Goal: Information Seeking & Learning: Check status

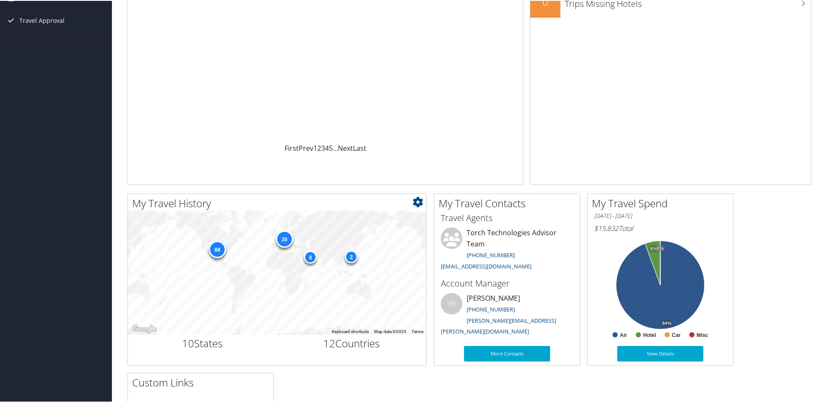
scroll to position [132, 0]
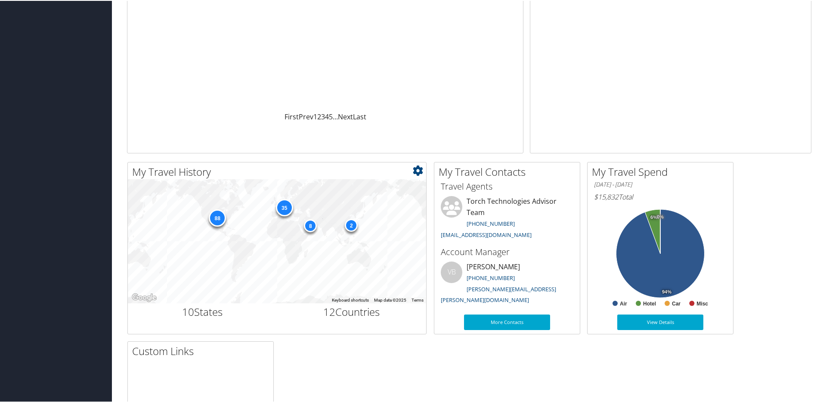
click at [216, 217] on div "88" at bounding box center [217, 216] width 17 height 17
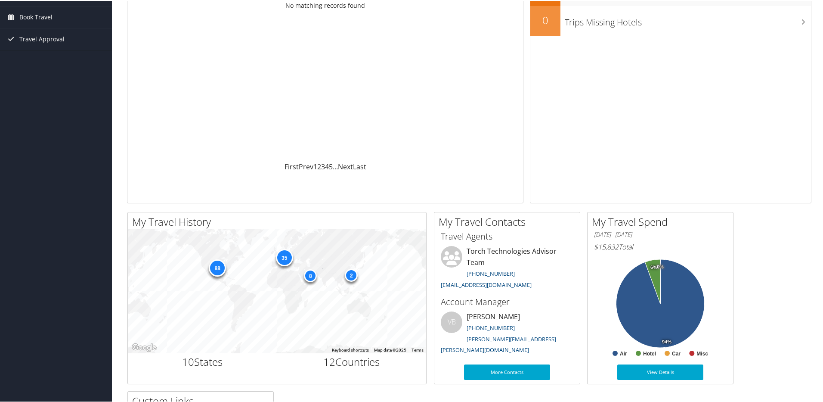
scroll to position [0, 0]
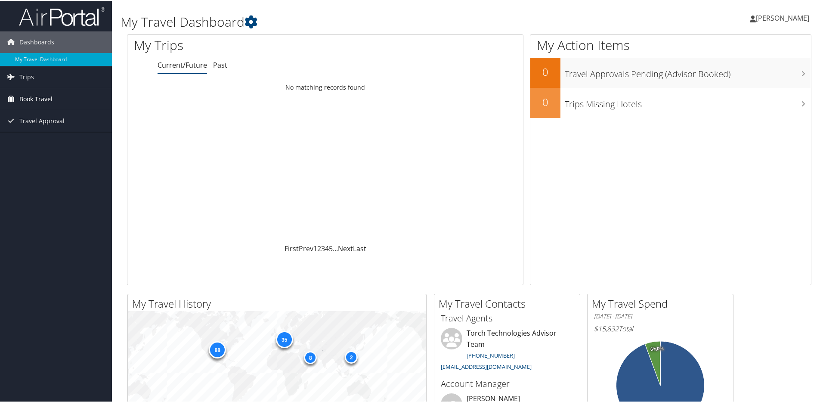
click at [46, 98] on span "Book Travel" at bounding box center [35, 98] width 33 height 22
click at [70, 141] on link "Book/Manage Online Trips" at bounding box center [56, 141] width 112 height 13
click at [25, 77] on span "Trips" at bounding box center [26, 76] width 15 height 22
click at [33, 103] on link "Past Trips" at bounding box center [56, 106] width 112 height 13
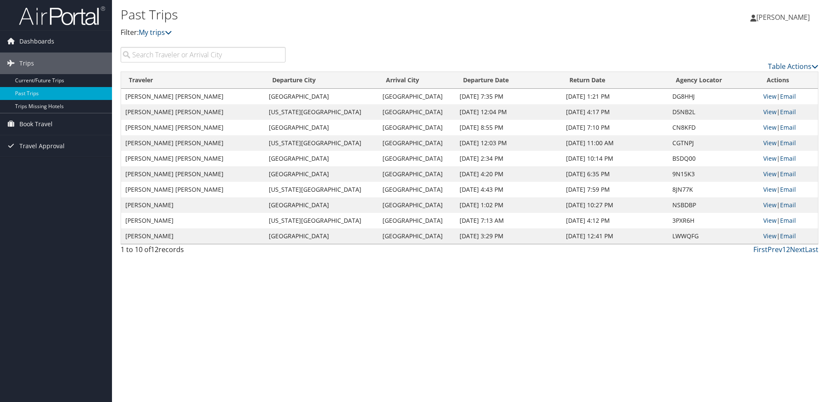
click at [818, 68] on div "Table Actions" at bounding box center [558, 59] width 533 height 25
click at [813, 64] on icon at bounding box center [814, 66] width 7 height 7
click at [580, 37] on div at bounding box center [413, 201] width 827 height 402
click at [797, 247] on link "Next" at bounding box center [797, 249] width 15 height 9
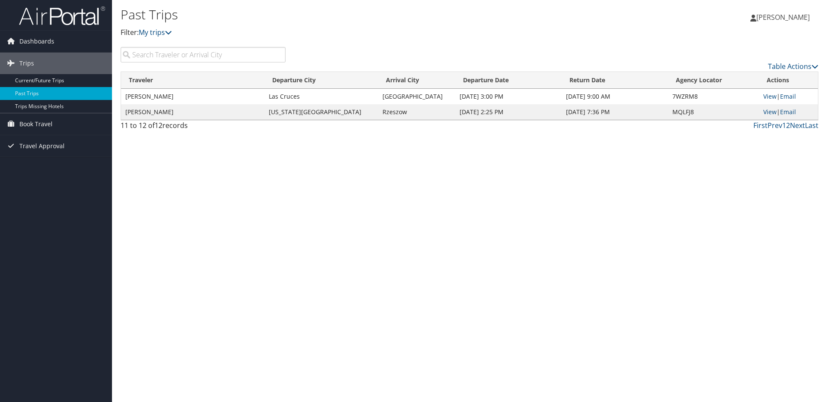
drag, startPoint x: 436, startPoint y: 96, endPoint x: 810, endPoint y: 114, distance: 374.2
click at [810, 114] on tbody "[PERSON_NAME] [GEOGRAPHIC_DATA] [GEOGRAPHIC_DATA][DATE] 3:00 PM [DATE] 9:00 AM …" at bounding box center [469, 104] width 697 height 31
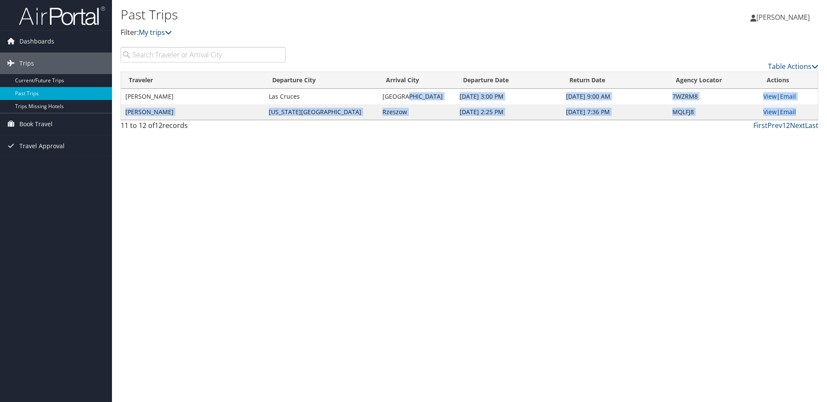
click at [810, 114] on td "View | Email" at bounding box center [788, 112] width 59 height 16
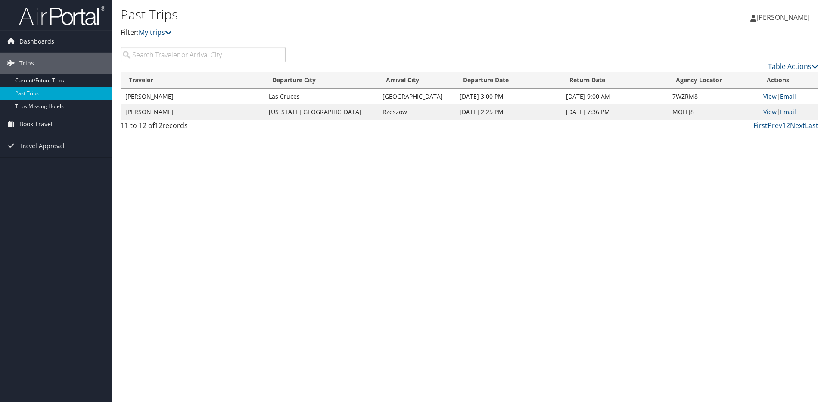
drag, startPoint x: 810, startPoint y: 114, endPoint x: 127, endPoint y: 81, distance: 683.8
click at [127, 81] on table "Traveler Departure City Arrival City Departure Date Return Date Agency Locator …" at bounding box center [470, 95] width 698 height 49
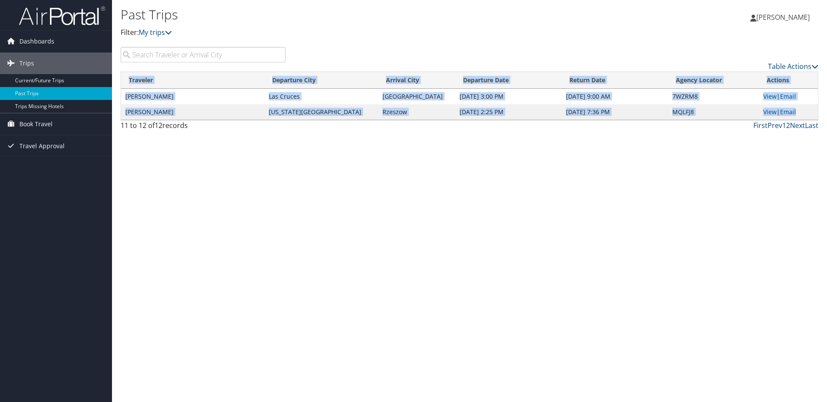
click at [121, 73] on table "Traveler Departure City Arrival City Departure Date Return Date Agency Locator …" at bounding box center [470, 95] width 698 height 49
